Goal: Task Accomplishment & Management: Manage account settings

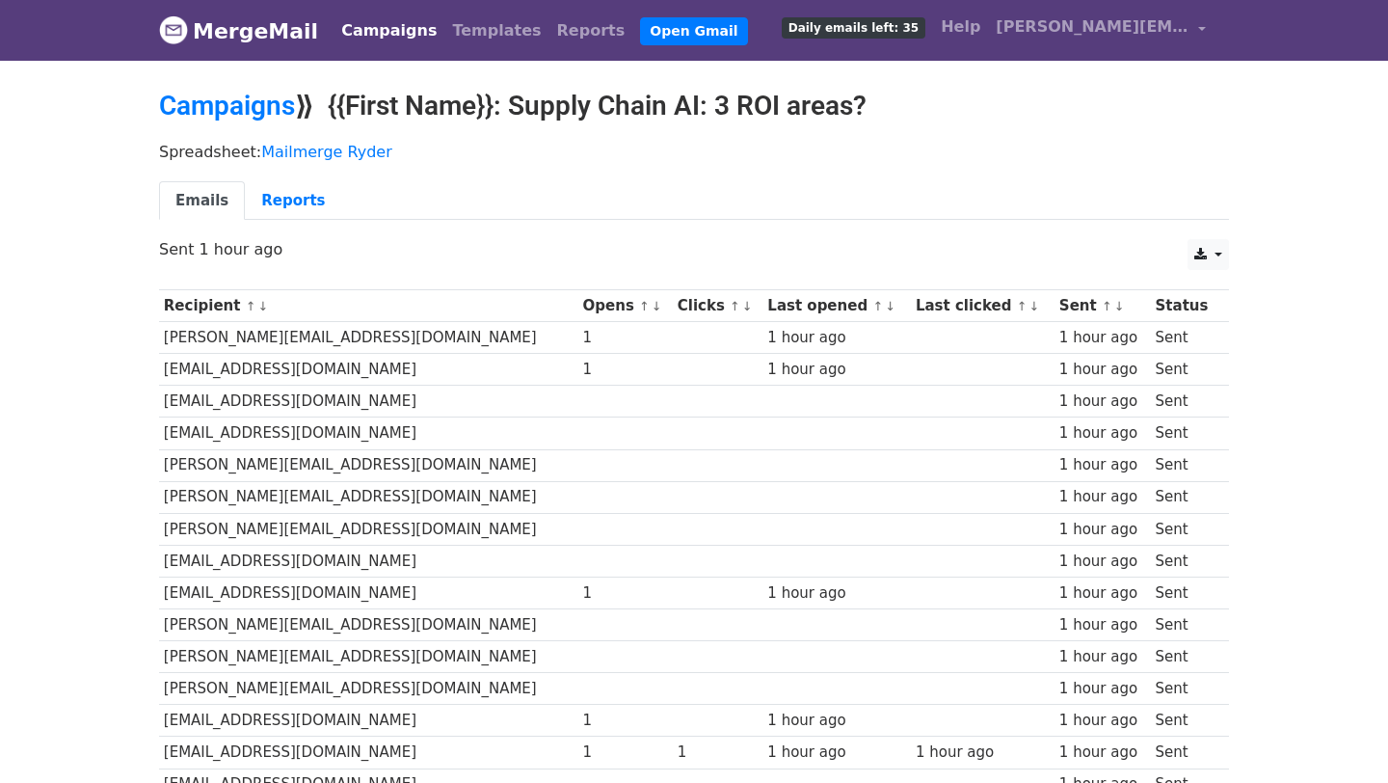
click at [364, 32] on link "Campaigns" at bounding box center [388, 31] width 111 height 39
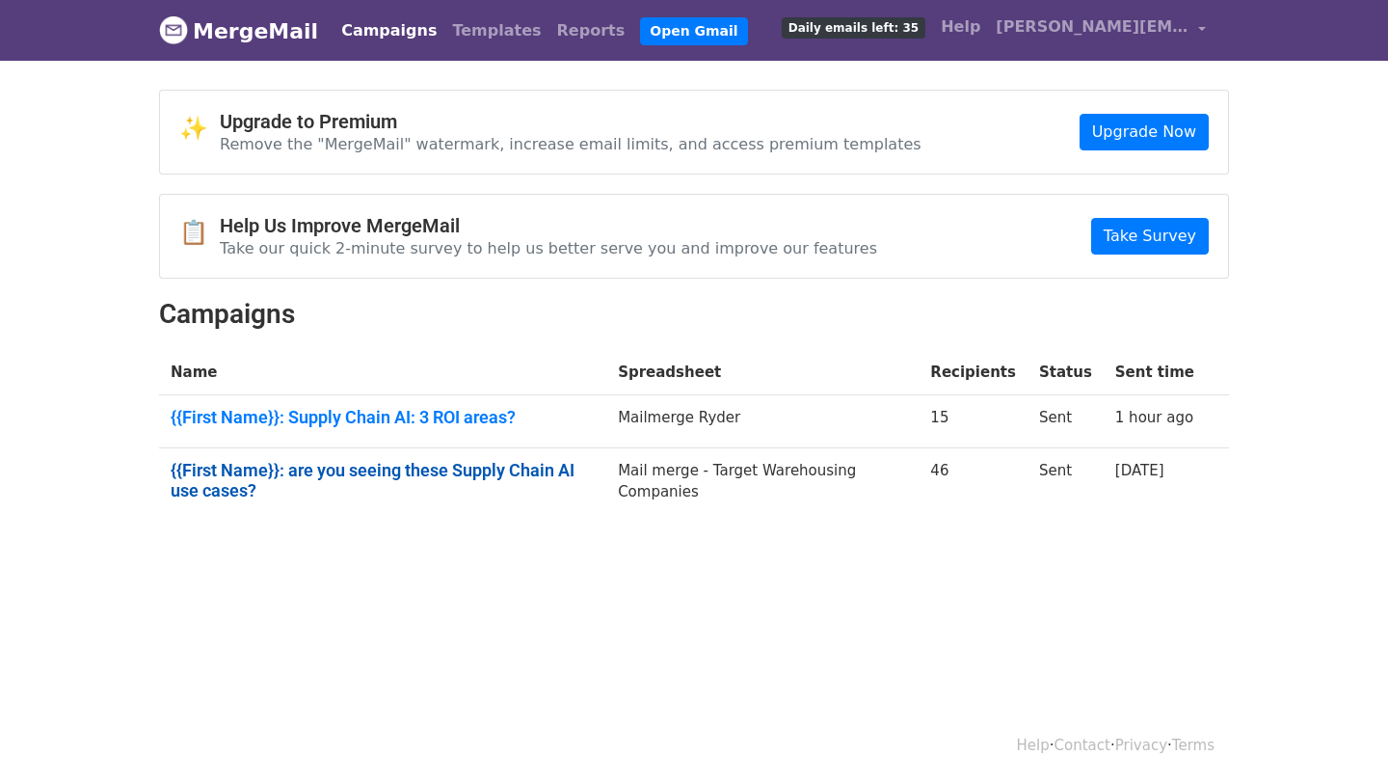
click at [438, 471] on link "{{First Name}}: are you seeing these Supply Chain AI use cases?" at bounding box center [383, 480] width 424 height 41
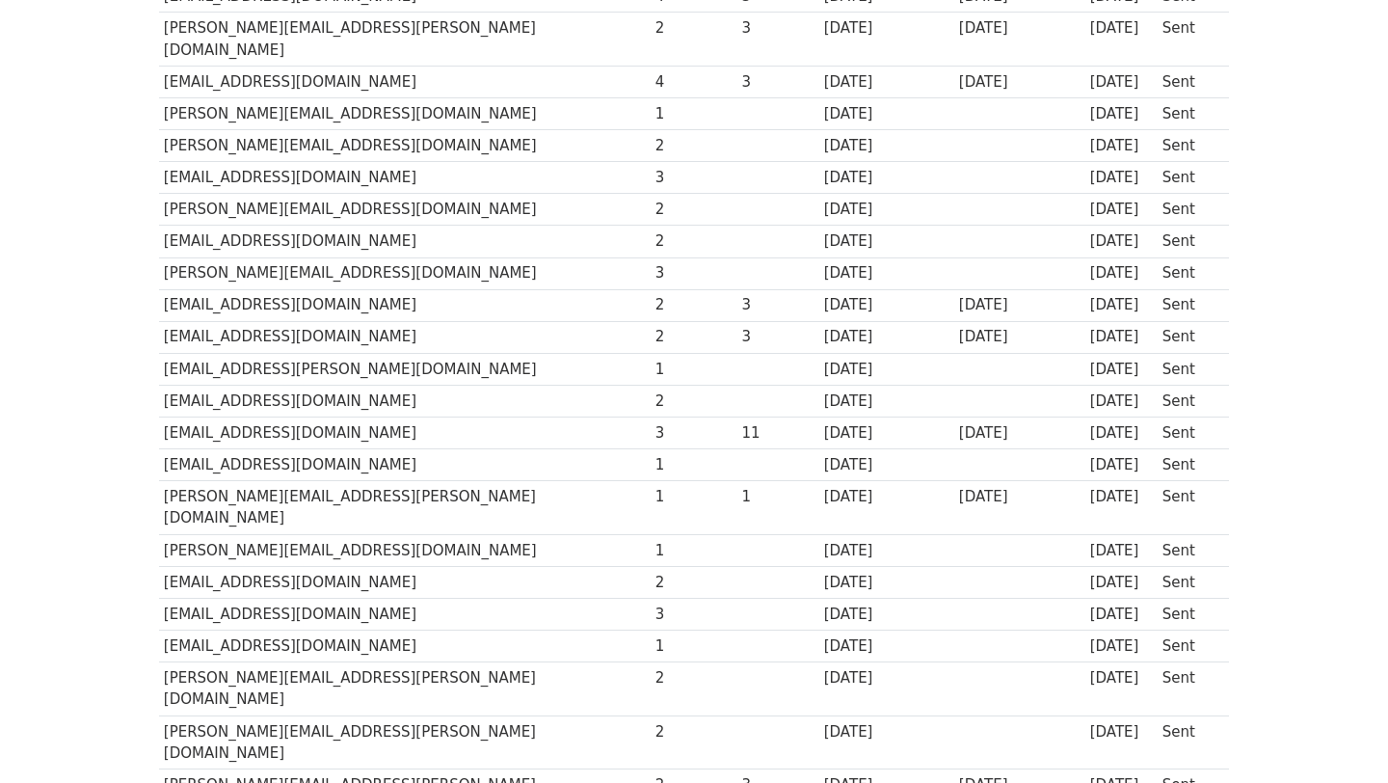
scroll to position [1134, 0]
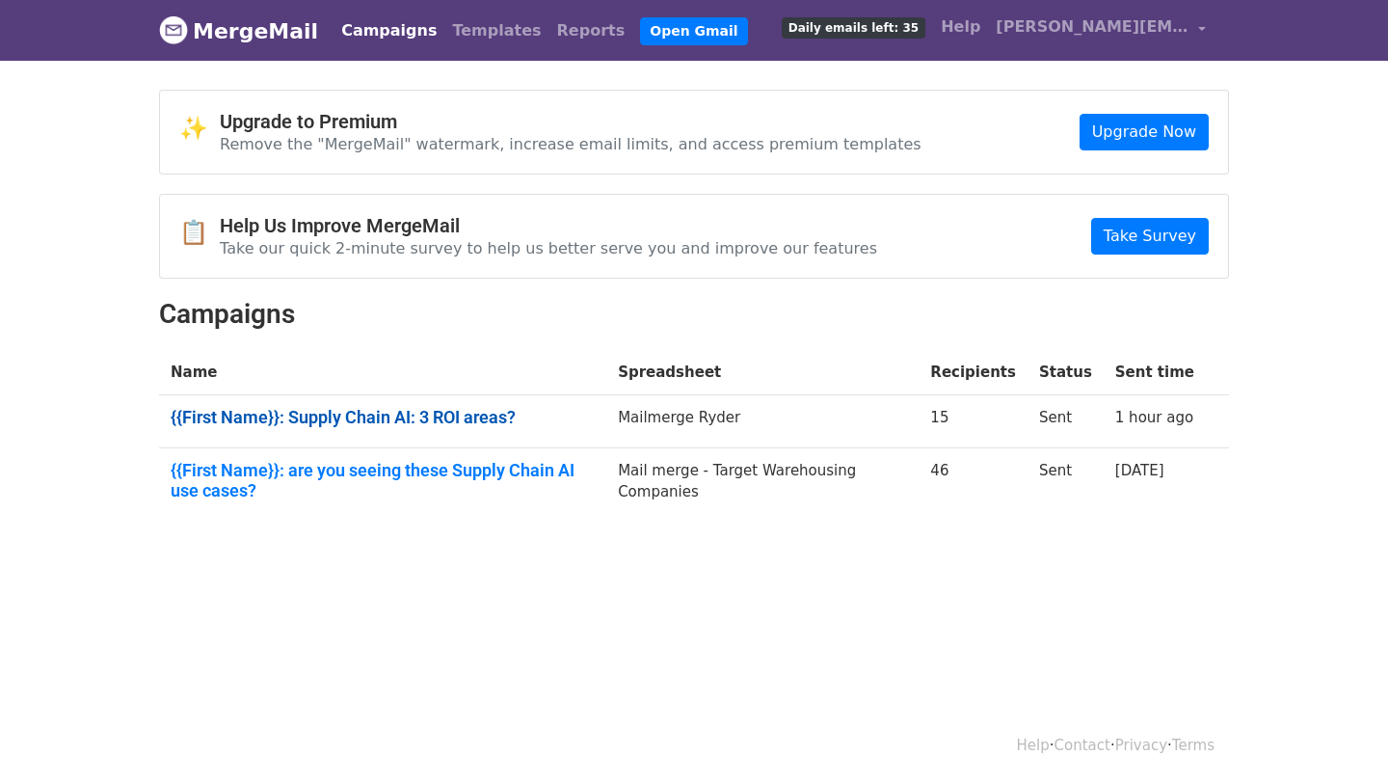
click at [384, 419] on link "{{First Name}}: Supply Chain AI: 3 ROI areas?" at bounding box center [383, 417] width 424 height 21
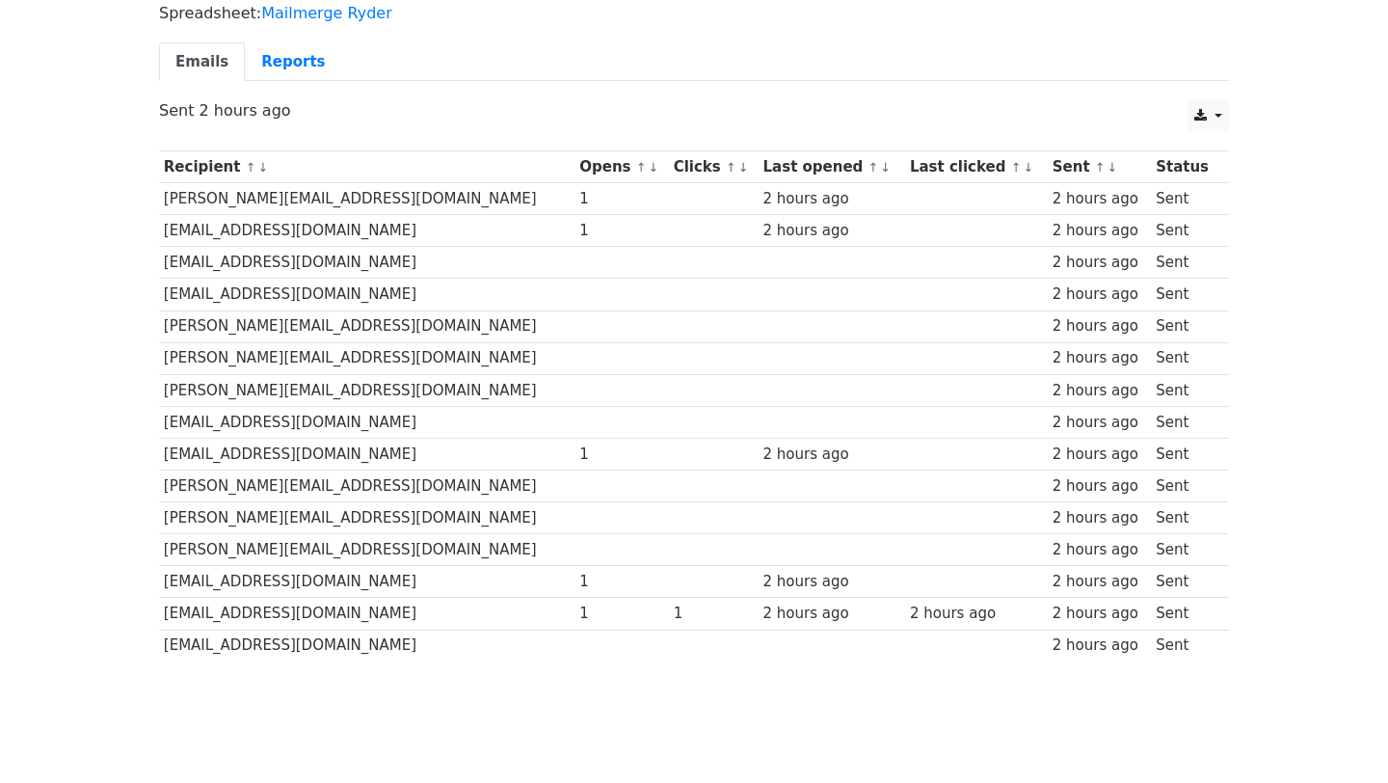
scroll to position [188, 0]
